Goal: Transaction & Acquisition: Download file/media

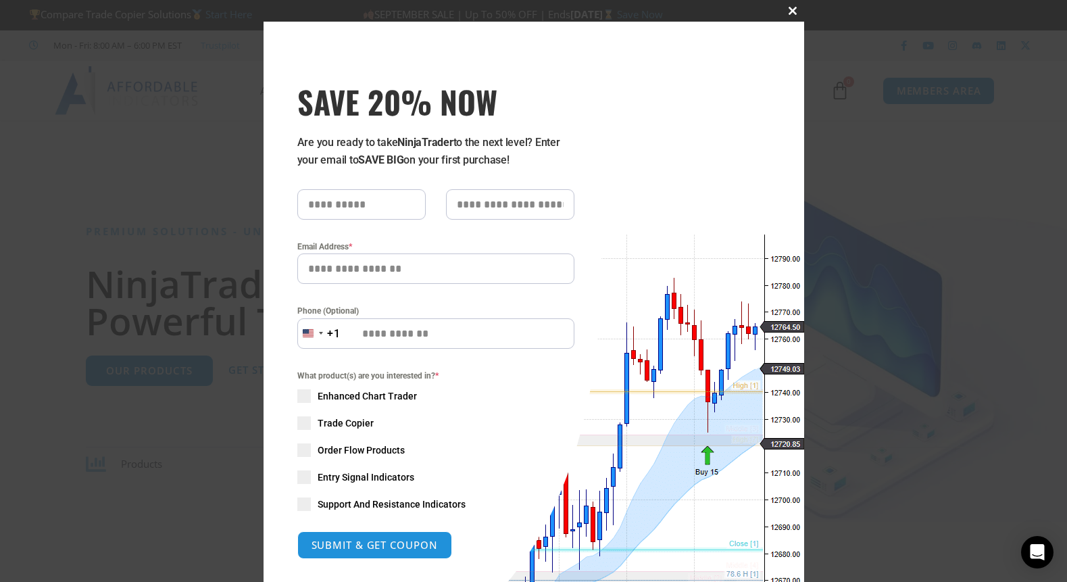
click at [786, 9] on span at bounding box center [794, 11] width 22 height 8
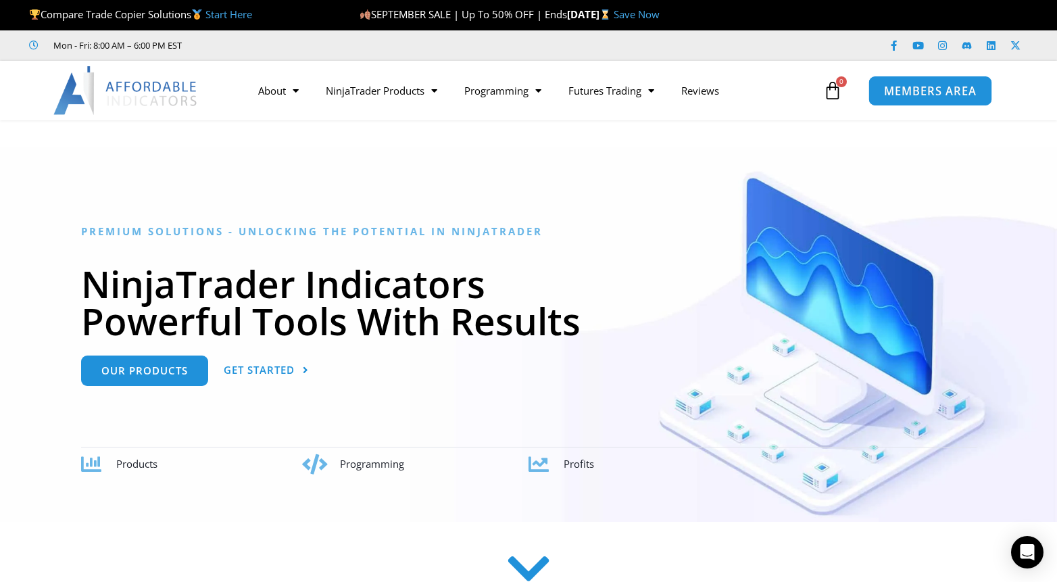
click at [928, 92] on span "MEMBERS AREA" at bounding box center [930, 90] width 93 height 11
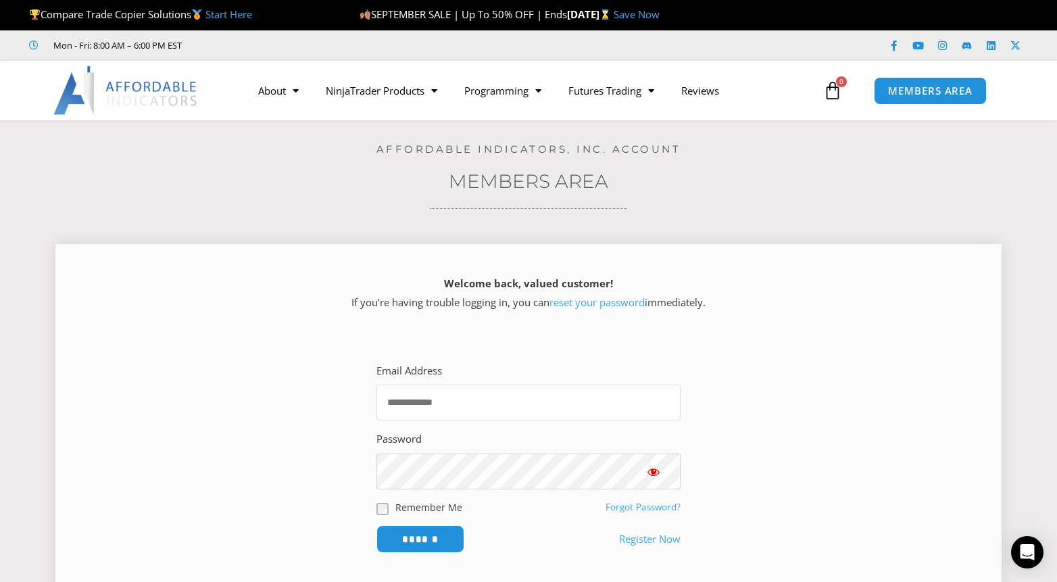
click at [483, 406] on input "Email Address" at bounding box center [529, 403] width 304 height 36
type input "**********"
click at [414, 535] on input "******" at bounding box center [421, 539] width 93 height 29
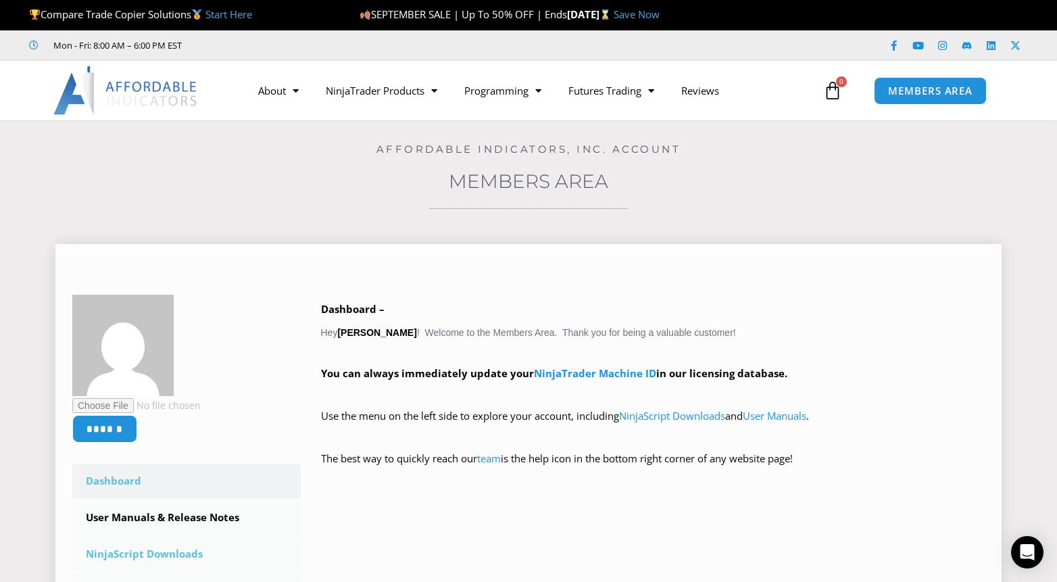
click at [141, 550] on link "NinjaScript Downloads" at bounding box center [186, 554] width 229 height 35
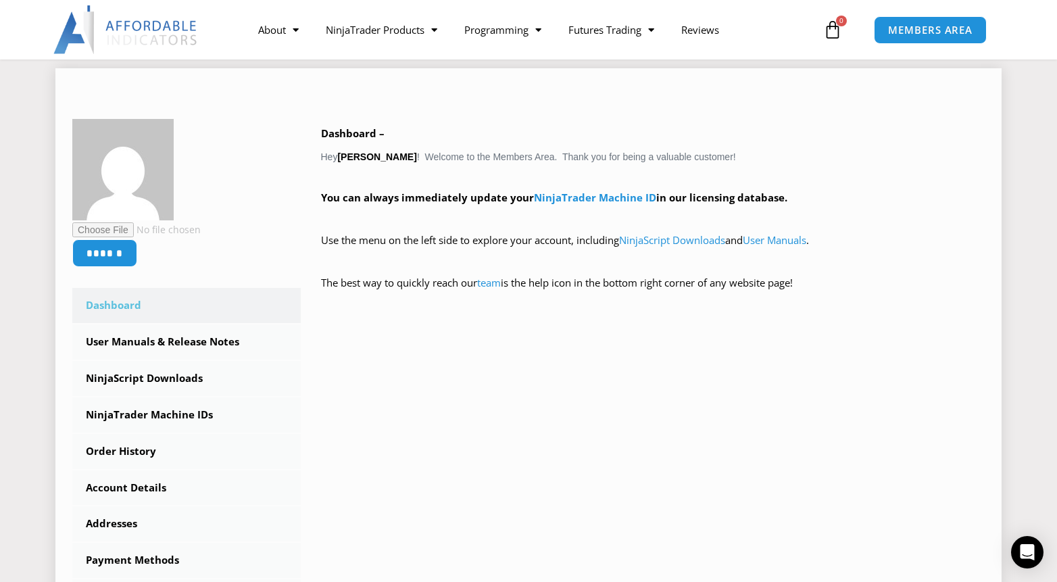
scroll to position [203, 0]
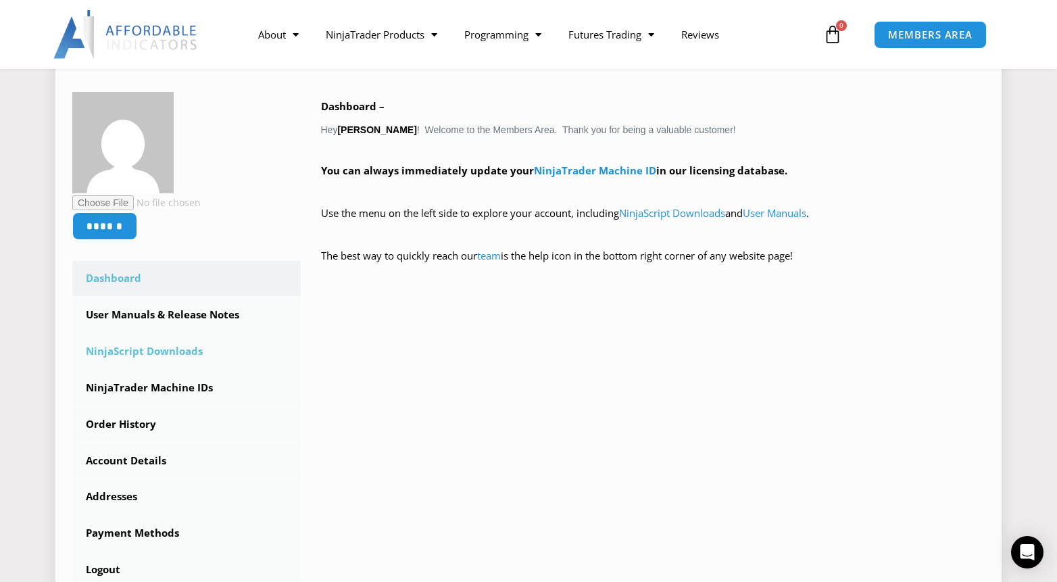
click at [156, 352] on link "NinjaScript Downloads" at bounding box center [186, 351] width 229 height 35
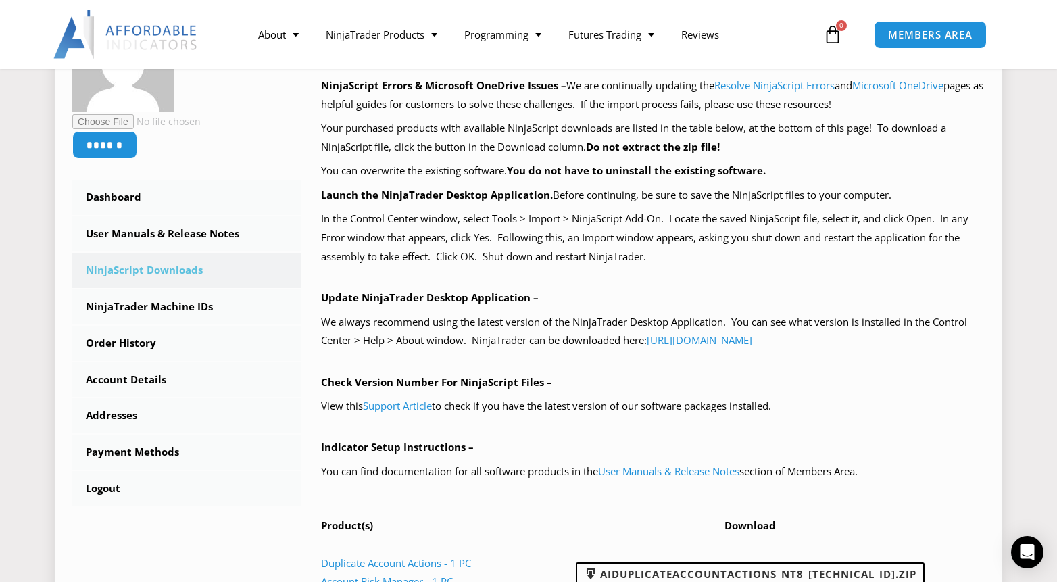
scroll to position [406, 0]
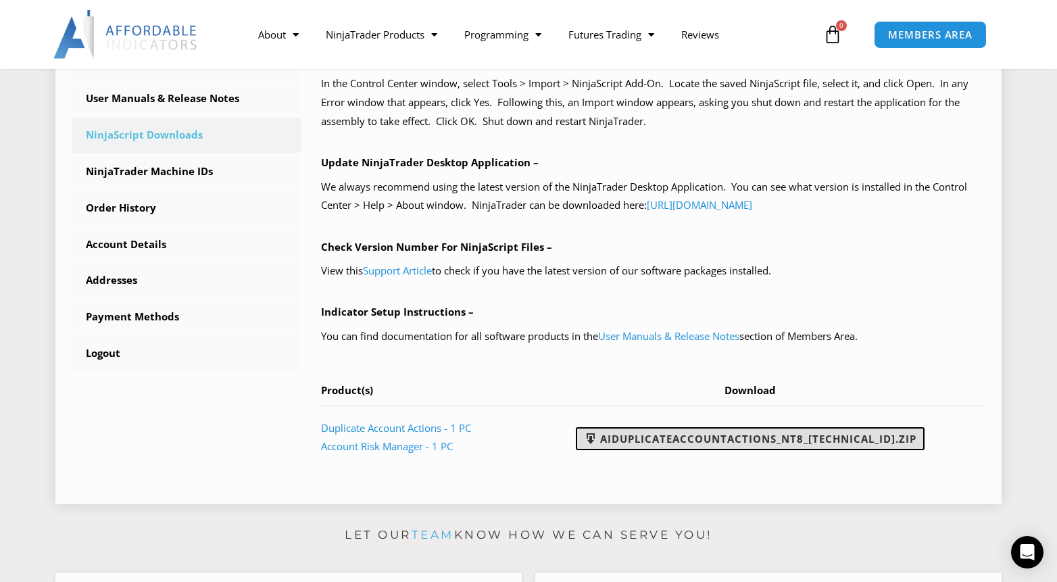
click at [743, 437] on link "AIDuplicateAccountActions_NT8_[TECHNICAL_ID].zip" at bounding box center [750, 438] width 349 height 23
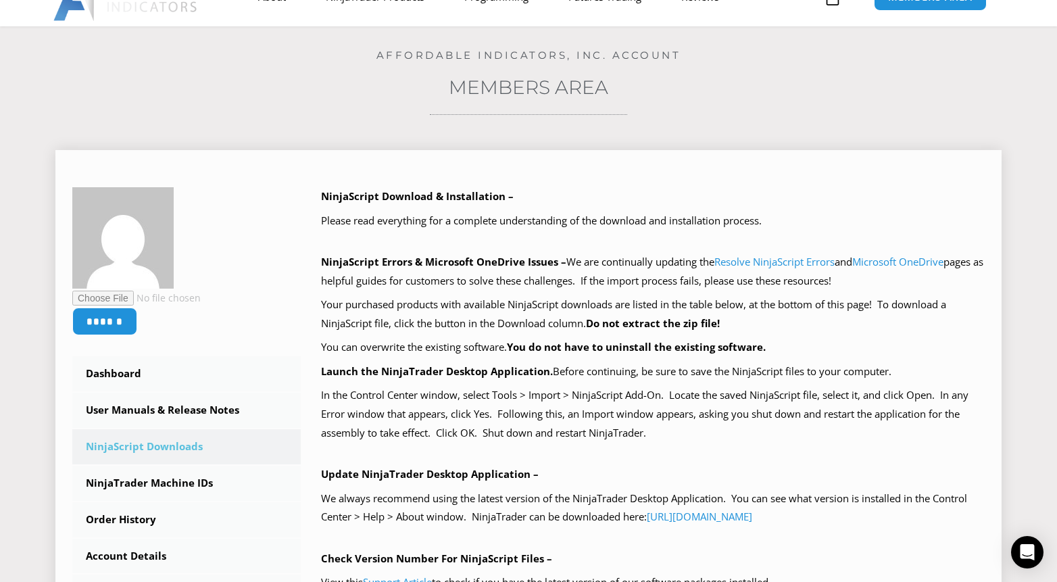
scroll to position [0, 0]
